Goal: Ask a question

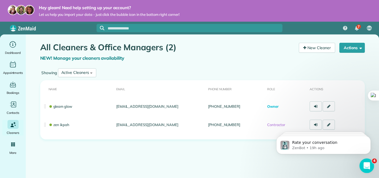
click at [369, 170] on div "Open Intercom Messenger" at bounding box center [365, 164] width 18 height 18
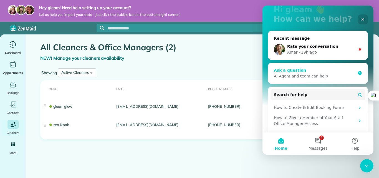
scroll to position [54, 0]
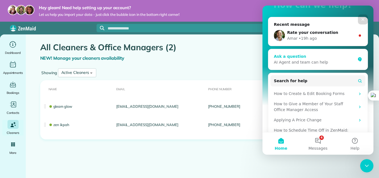
click at [305, 62] on div "AI Agent and team can help" at bounding box center [313, 62] width 81 height 6
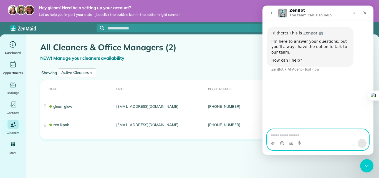
click at [291, 131] on textarea "Ask a question…" at bounding box center [317, 133] width 101 height 9
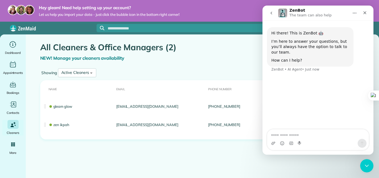
click at [272, 14] on icon "go back" at bounding box center [271, 13] width 4 height 4
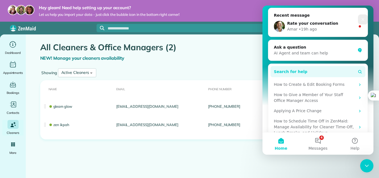
scroll to position [74, 0]
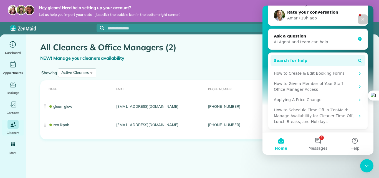
click at [358, 60] on circle "Intercom messenger" at bounding box center [359, 60] width 2 height 2
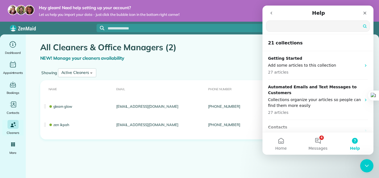
scroll to position [0, 0]
click at [314, 29] on input "Search for help" at bounding box center [317, 26] width 103 height 11
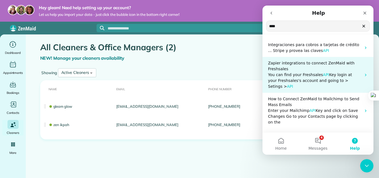
type input "***"
click at [302, 65] on span "Zapier integrations to connect ZenMaid with Freshsales" at bounding box center [311, 66] width 86 height 10
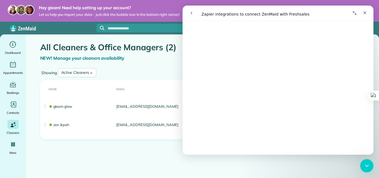
scroll to position [52, 0]
click at [352, 13] on icon "Collapse window" at bounding box center [354, 13] width 4 height 4
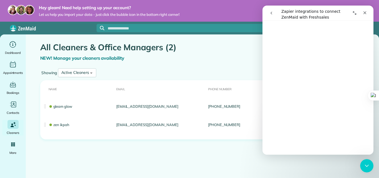
scroll to position [58, 0]
click at [355, 14] on icon "Expand window" at bounding box center [354, 13] width 4 height 4
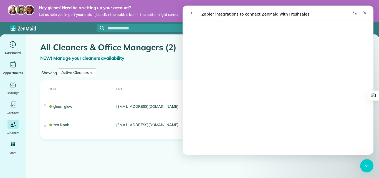
scroll to position [54, 0]
